Goal: Information Seeking & Learning: Learn about a topic

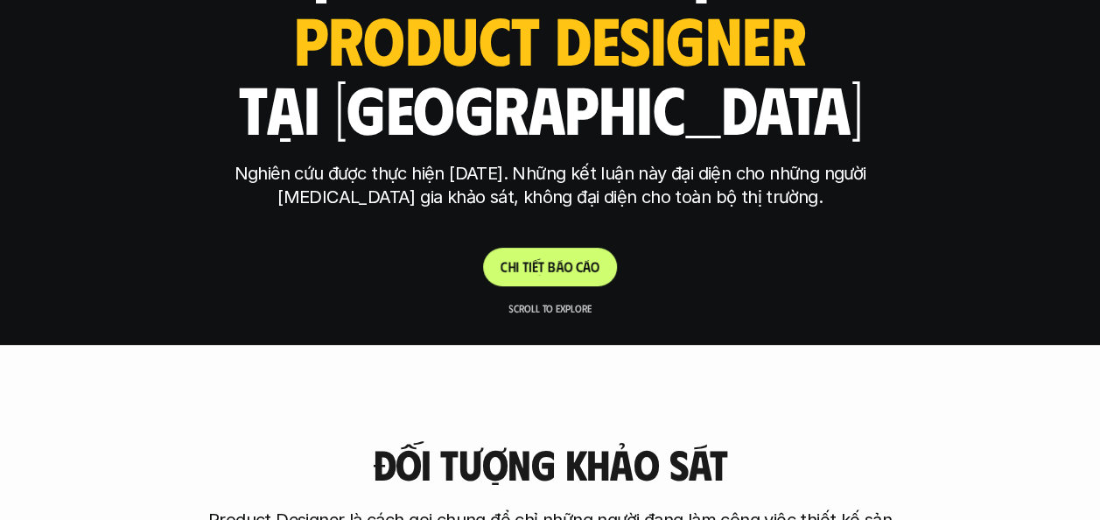
click at [536, 280] on link "C h i t i ế t b á o c á o" at bounding box center [550, 267] width 134 height 38
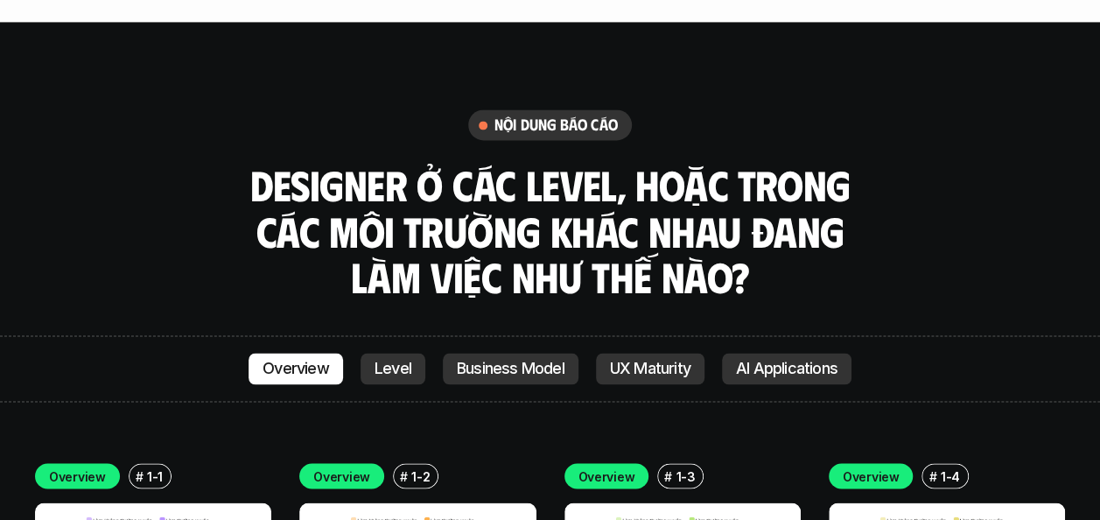
scroll to position [4585, 0]
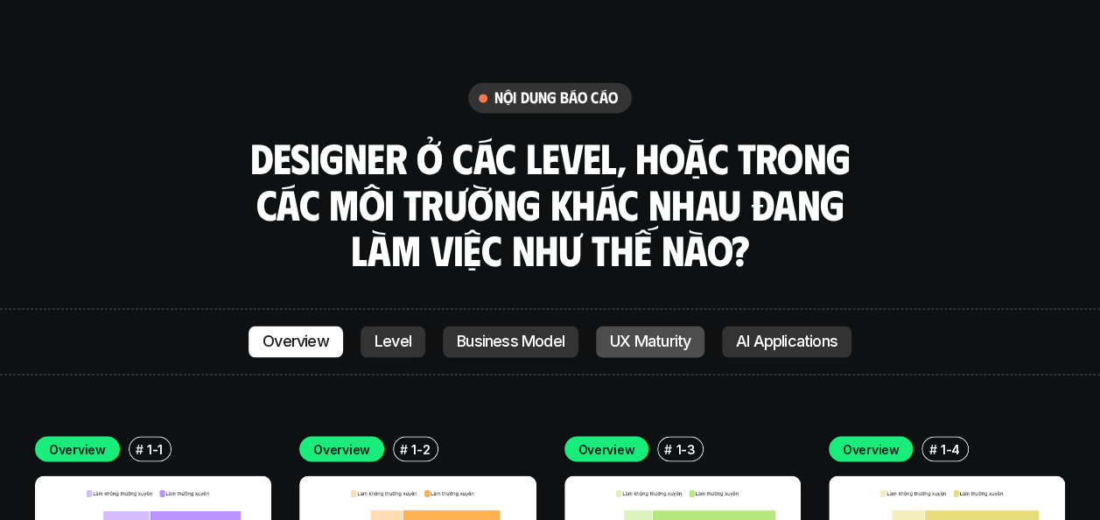
click at [654, 332] on p "UX Maturity" at bounding box center [650, 340] width 80 height 17
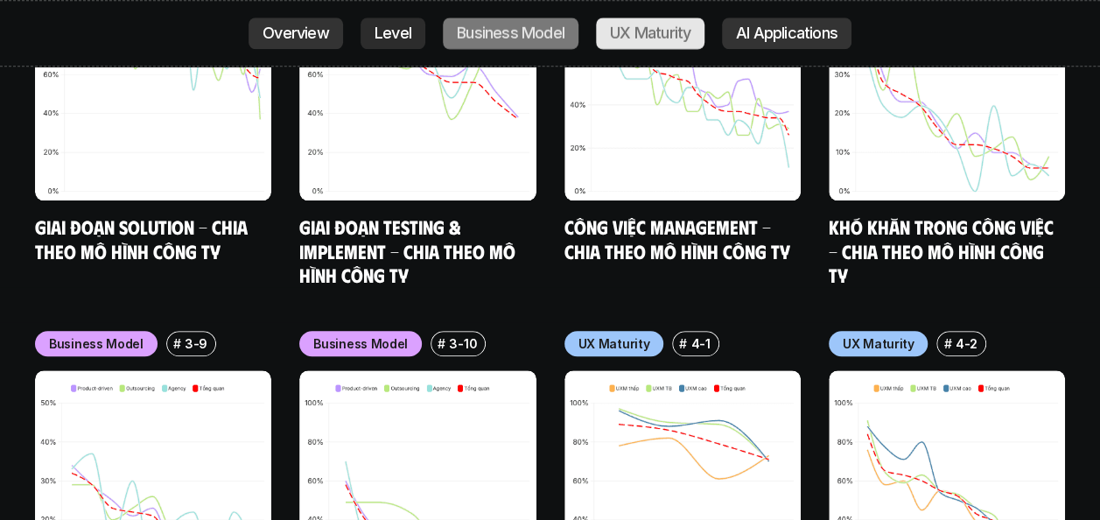
scroll to position [7578, 0]
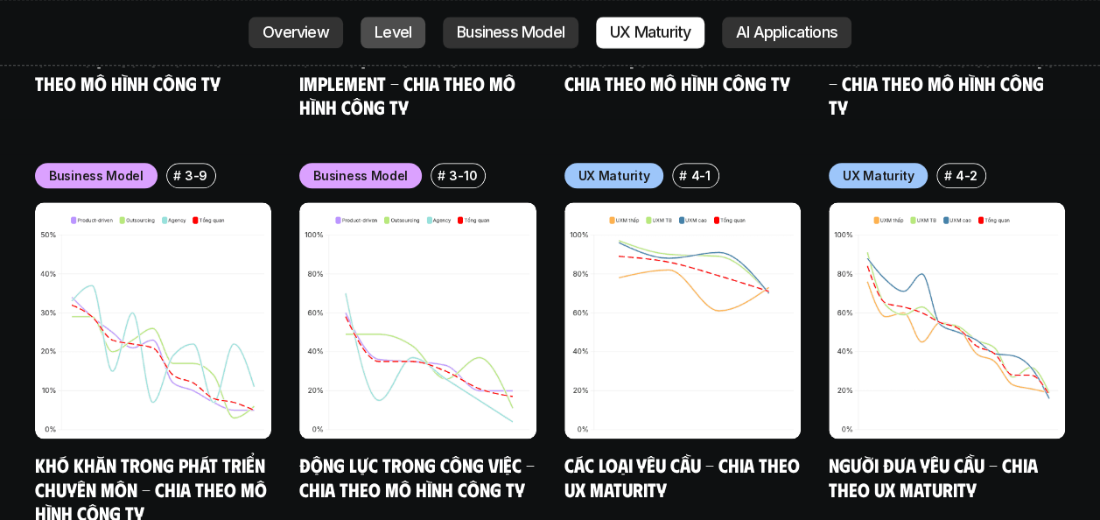
click at [383, 20] on link "Level" at bounding box center [392, 32] width 65 height 31
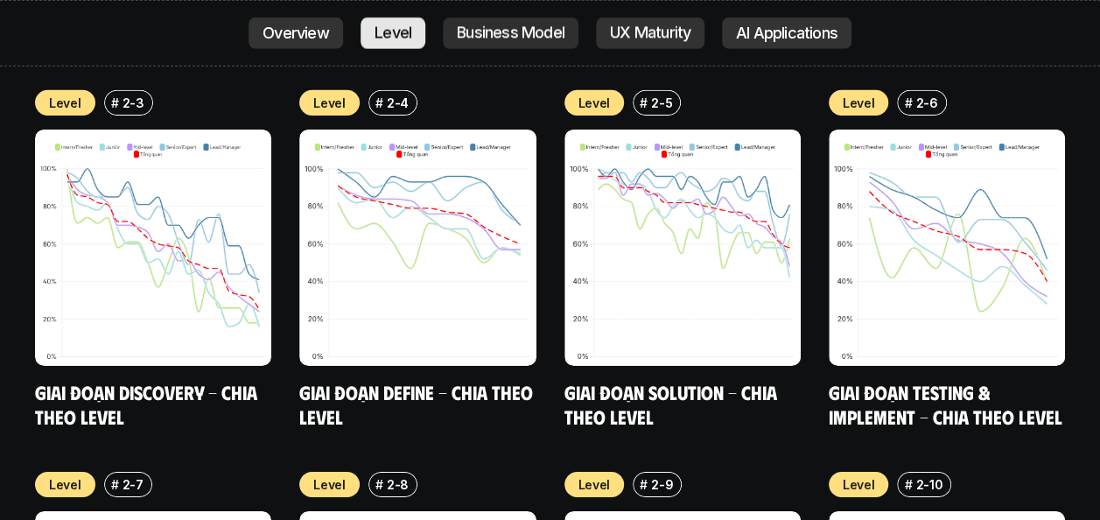
scroll to position [5622, 0]
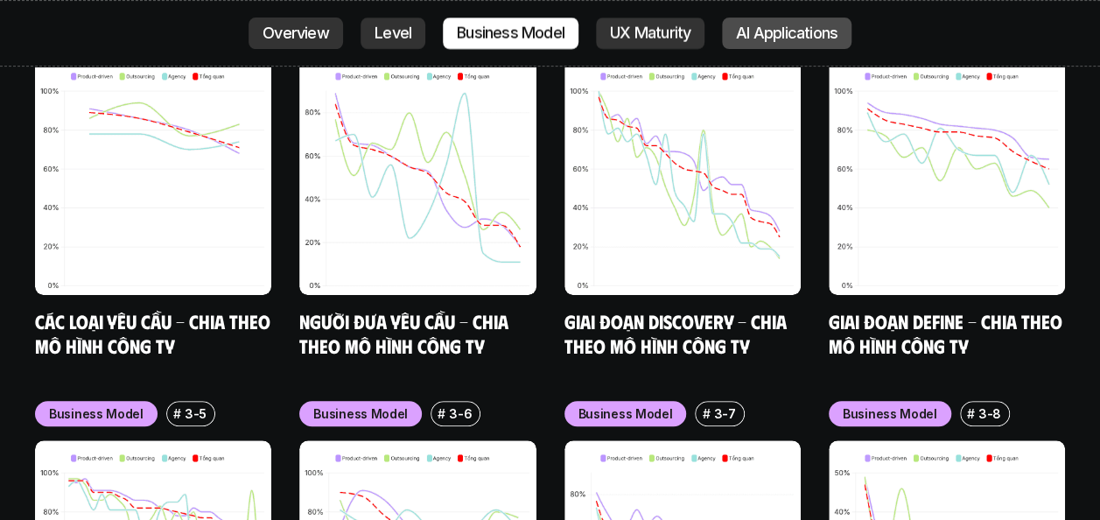
click at [798, 36] on p "AI Applications" at bounding box center [786, 32] width 101 height 17
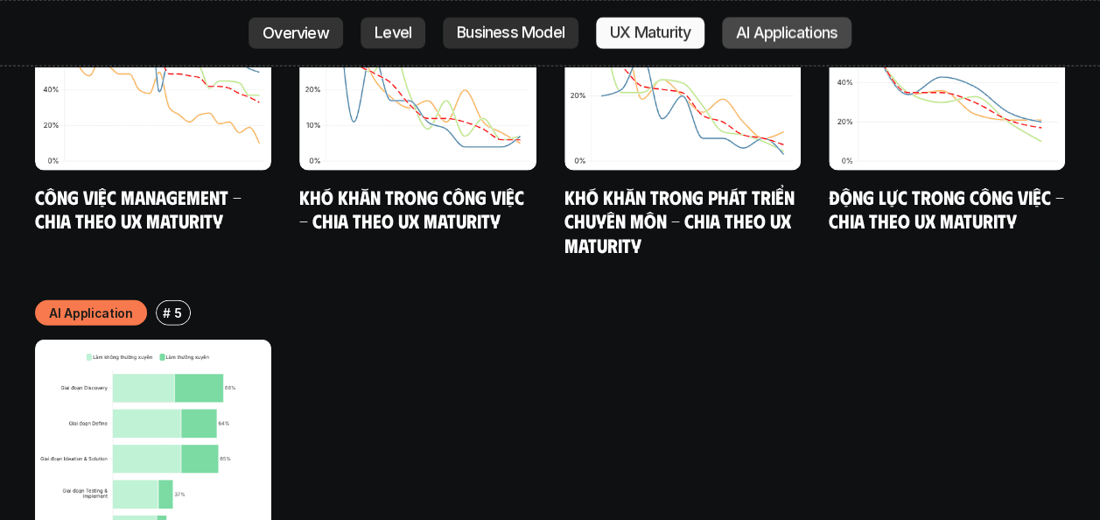
scroll to position [8796, 0]
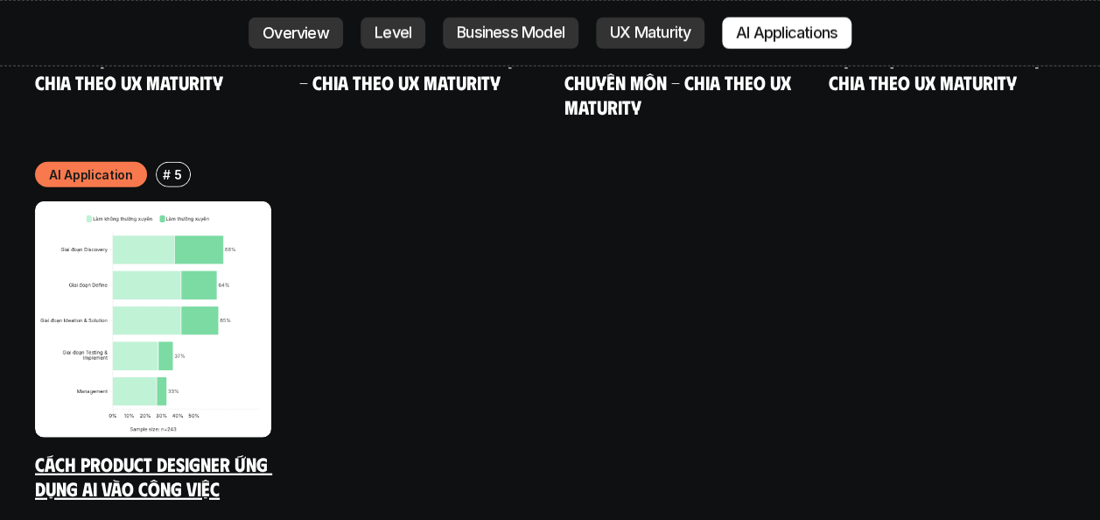
click at [166, 252] on img at bounding box center [153, 319] width 236 height 236
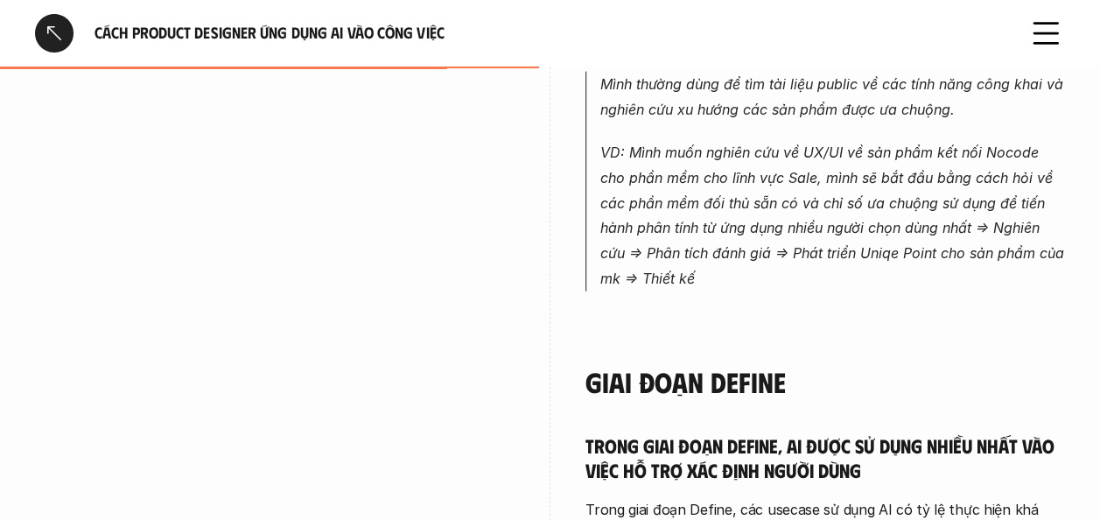
scroll to position [2100, 0]
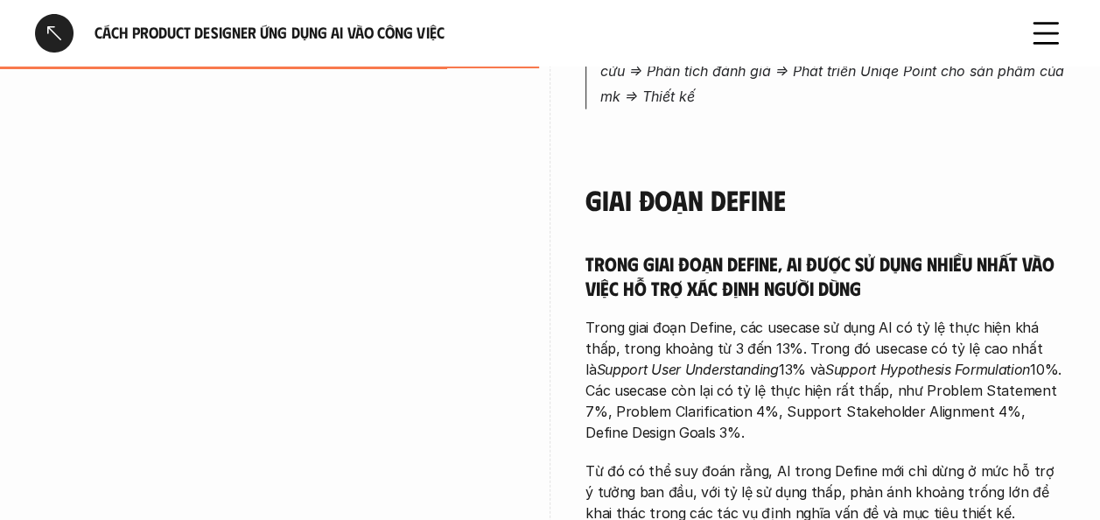
click at [47, 24] on div at bounding box center [54, 33] width 38 height 38
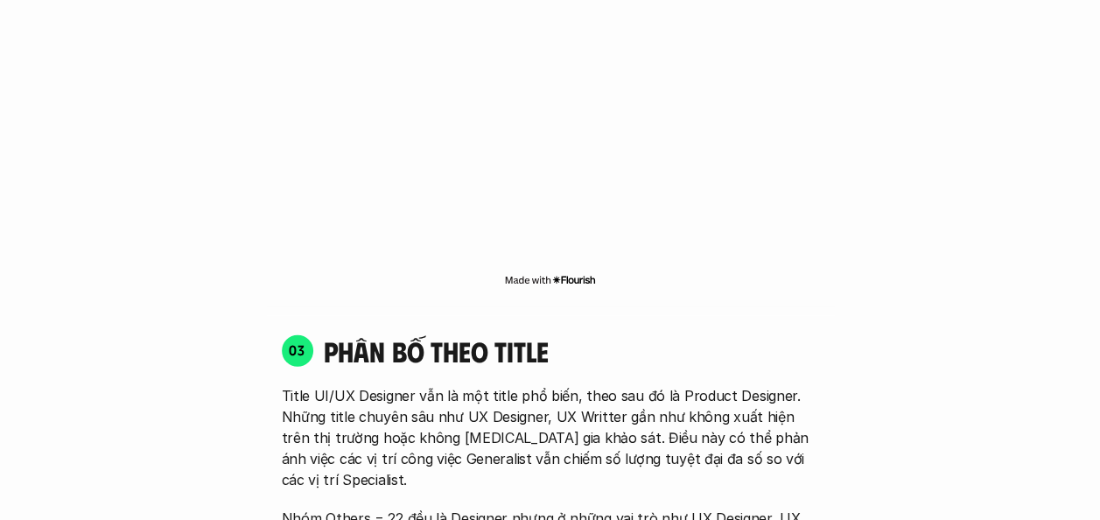
scroll to position [4841, 0]
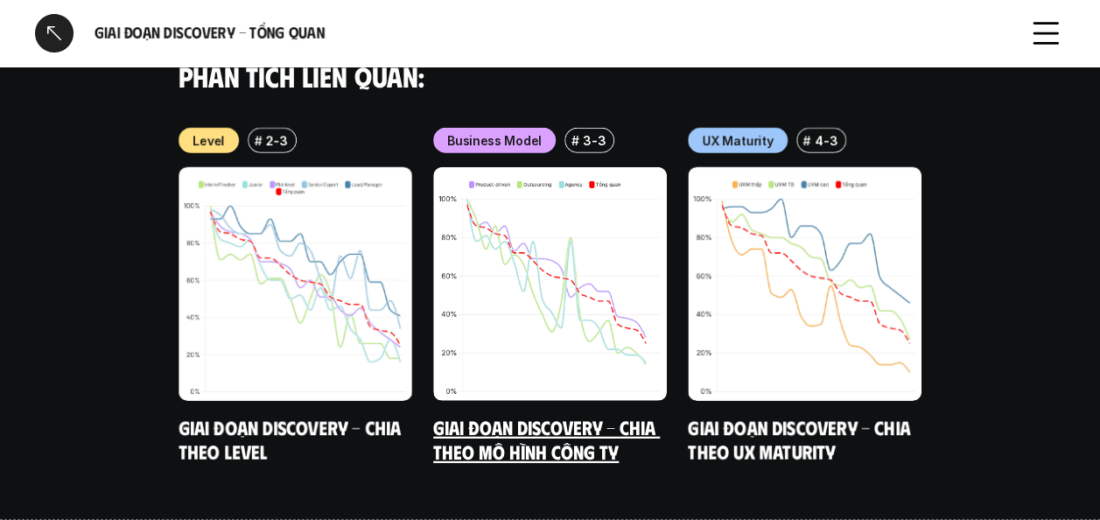
scroll to position [2382, 0]
